Goal: Task Accomplishment & Management: Use online tool/utility

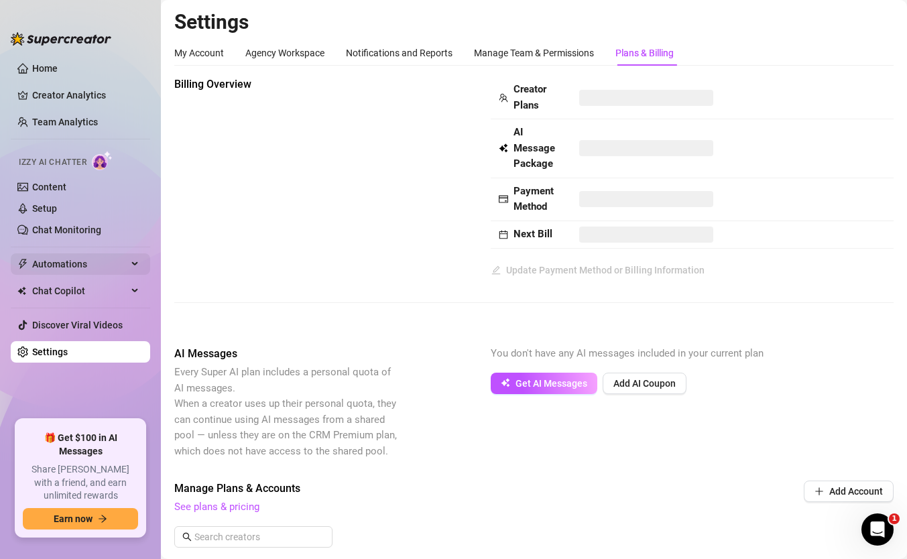
click at [94, 263] on span "Automations" at bounding box center [79, 263] width 95 height 21
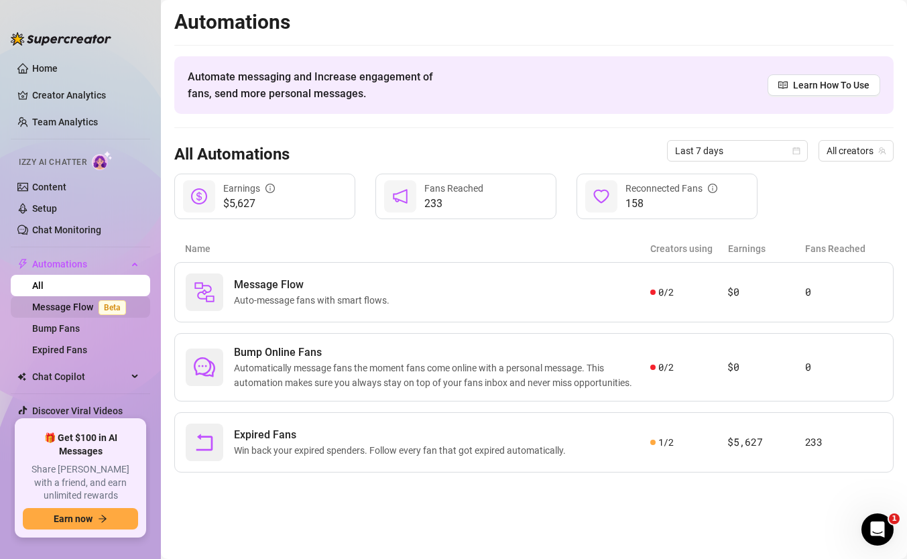
click at [70, 311] on link "Message Flow Beta" at bounding box center [81, 307] width 99 height 11
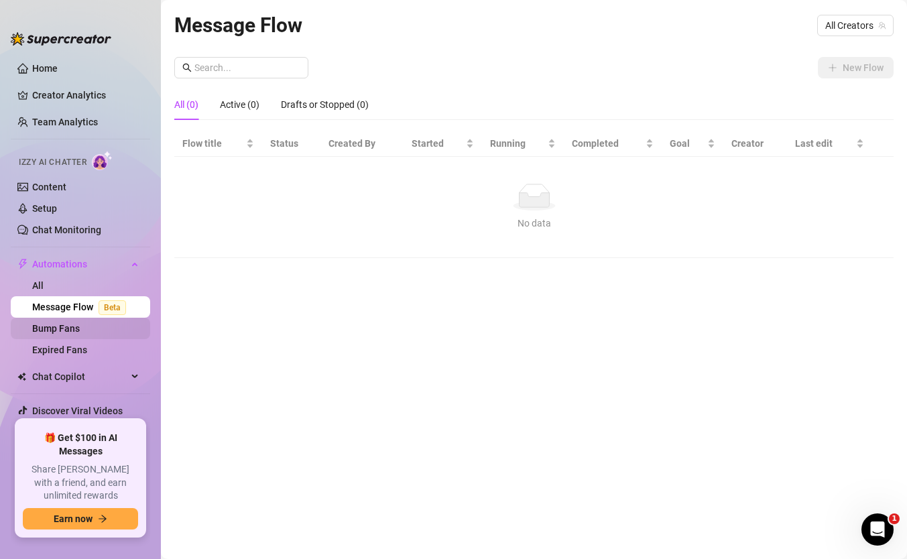
click at [71, 328] on link "Bump Fans" at bounding box center [56, 328] width 48 height 11
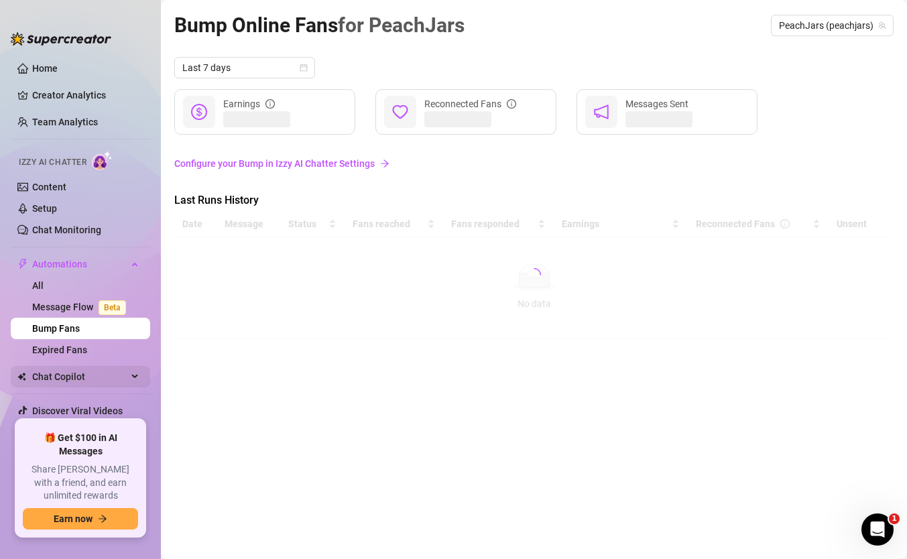
click at [71, 370] on span "Chat Copilot" at bounding box center [79, 376] width 95 height 21
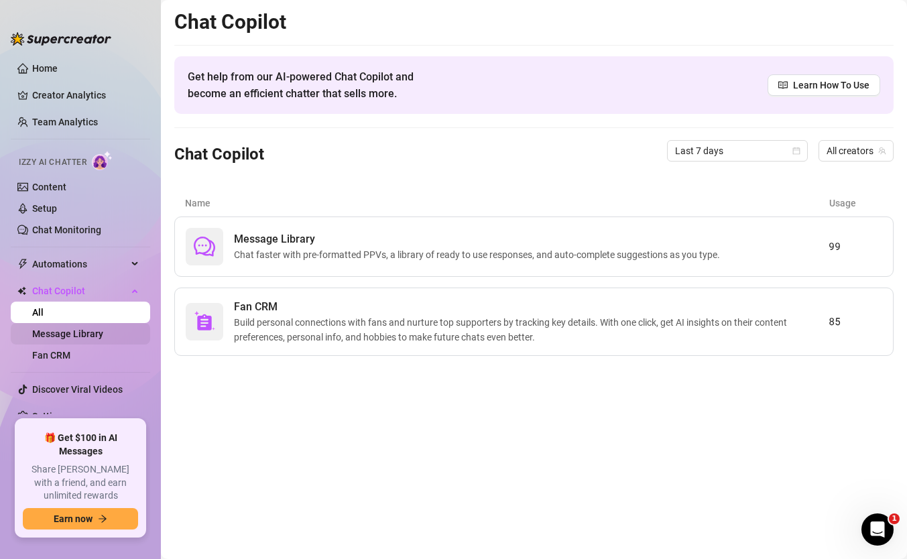
click at [83, 335] on link "Message Library" at bounding box center [67, 333] width 71 height 11
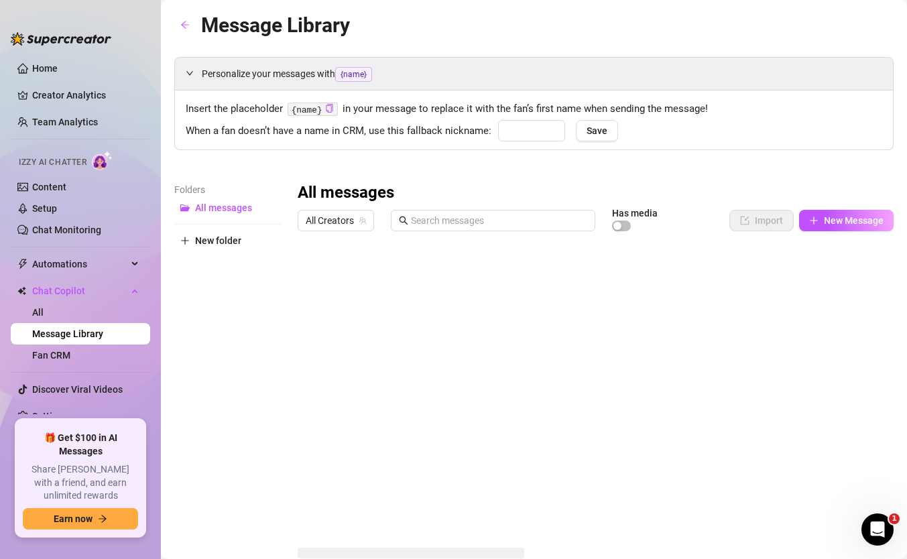
type input "babe"
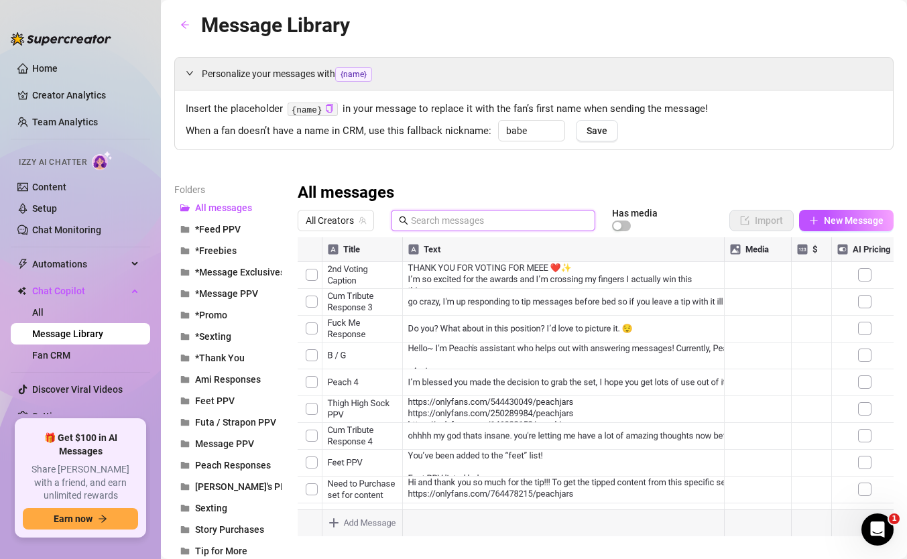
click at [488, 224] on input "text" at bounding box center [499, 220] width 176 height 15
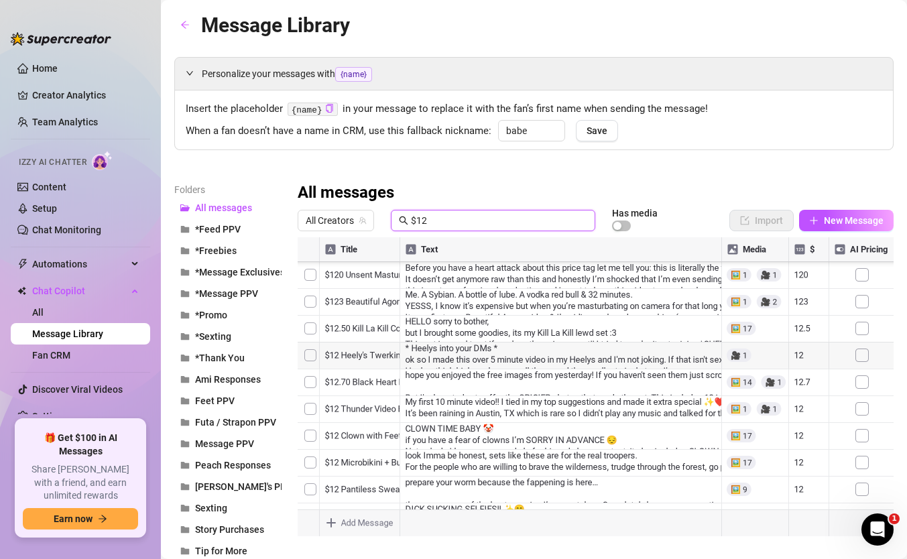
scroll to position [306, 0]
click at [423, 396] on div at bounding box center [596, 386] width 596 height 299
type input "$12"
click at [423, 396] on div at bounding box center [596, 386] width 596 height 299
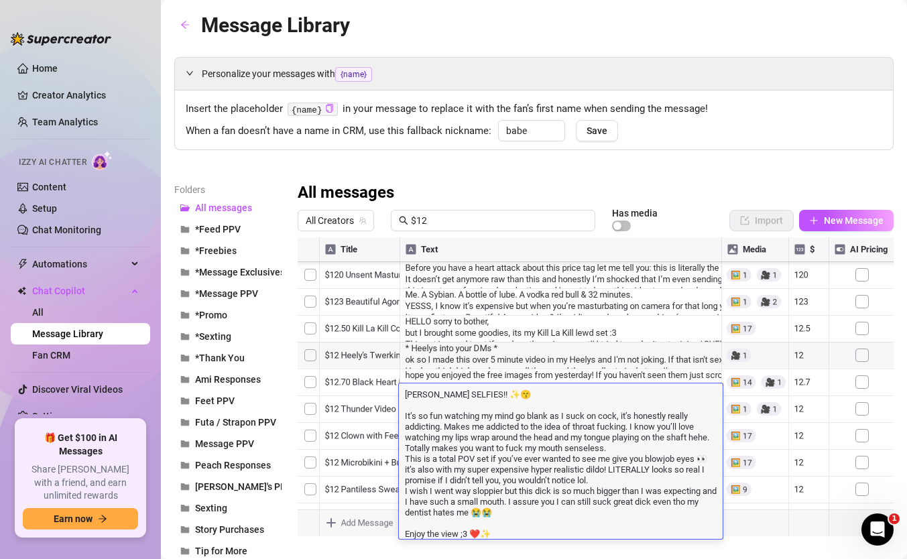
click at [485, 373] on div at bounding box center [596, 386] width 596 height 299
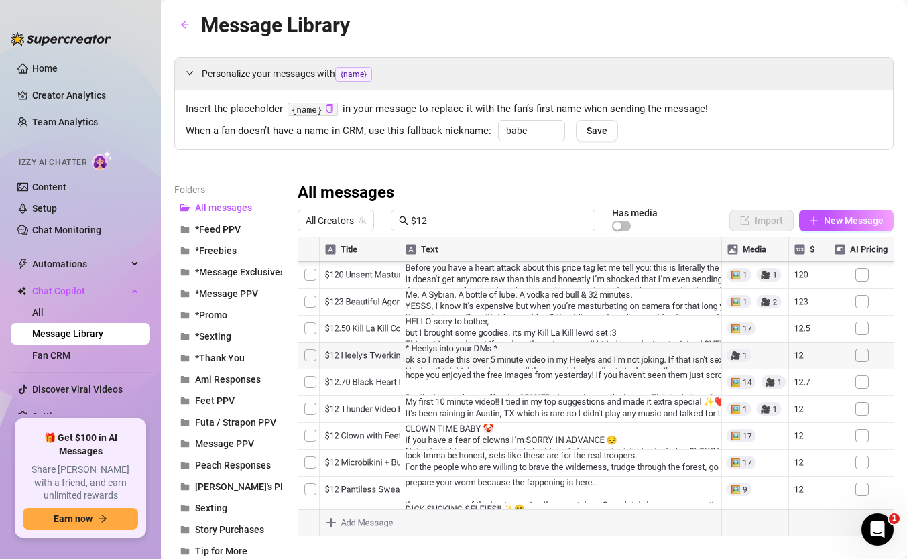
scroll to position [144, 0]
click at [451, 372] on div at bounding box center [596, 386] width 596 height 299
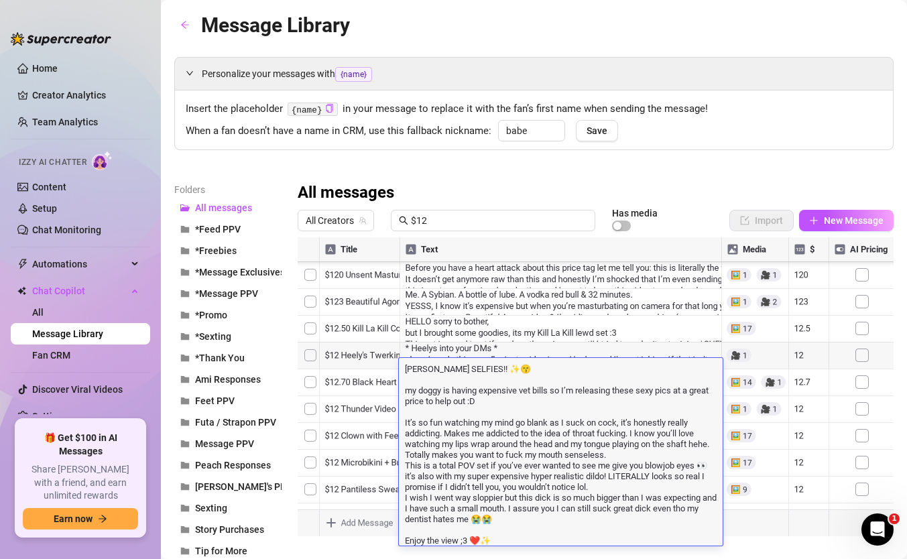
click at [532, 399] on textarea "[PERSON_NAME] SELFIES!! ✨😙 my doggy is having expensive vet bills so I’m releas…" at bounding box center [561, 454] width 324 height 184
